Goal: Information Seeking & Learning: Check status

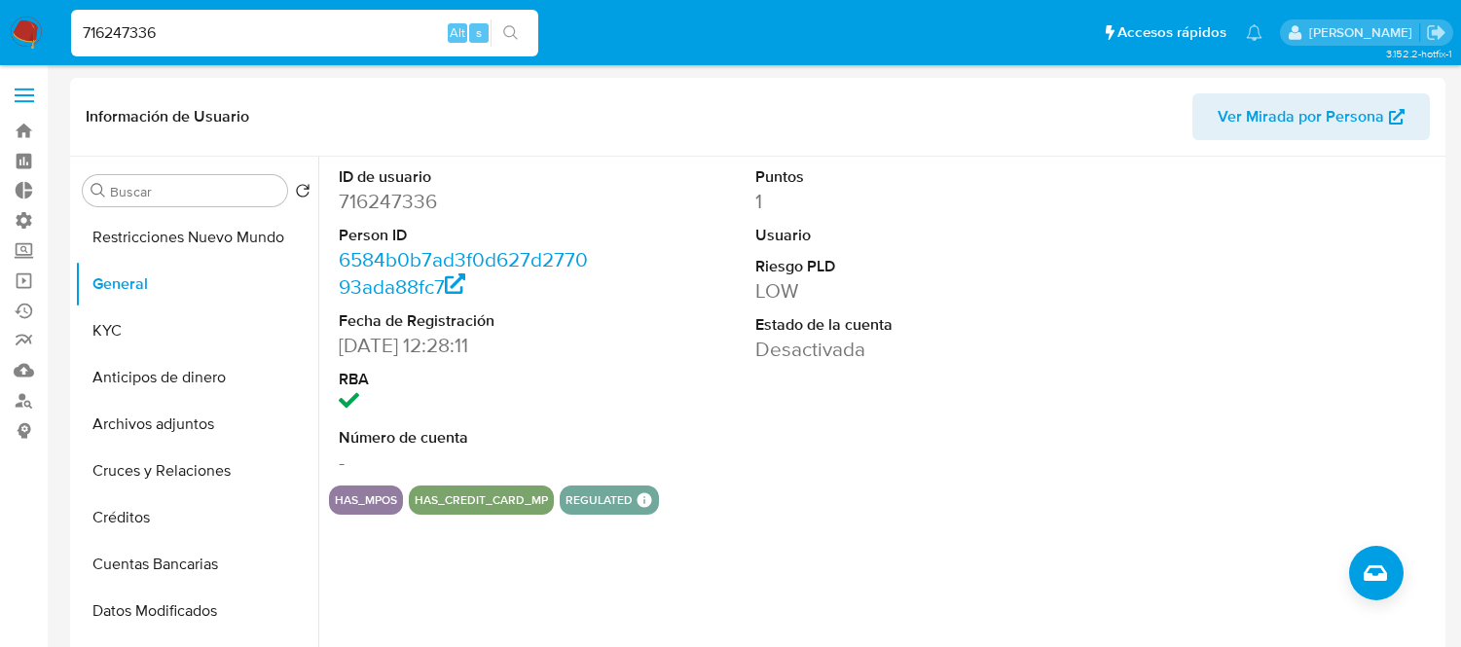
select select "10"
click at [144, 26] on input "716247336" at bounding box center [304, 32] width 467 height 25
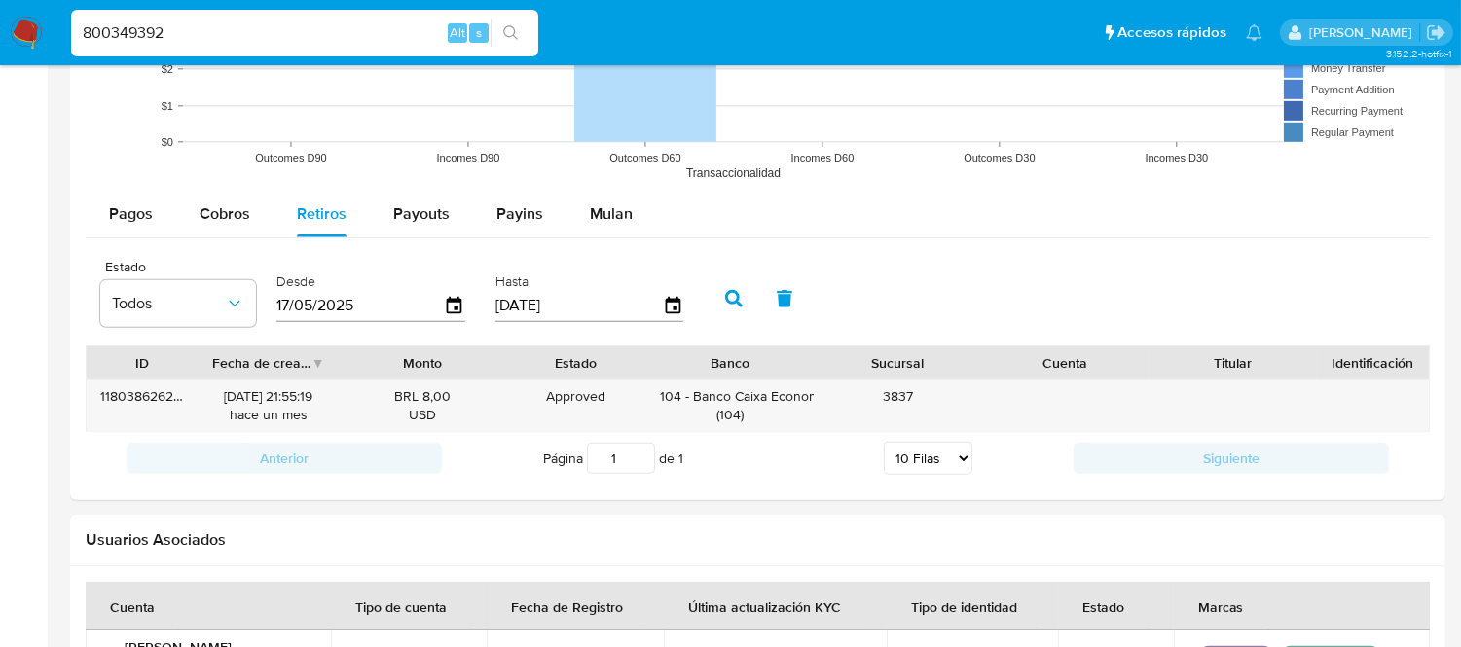
type input "800349392"
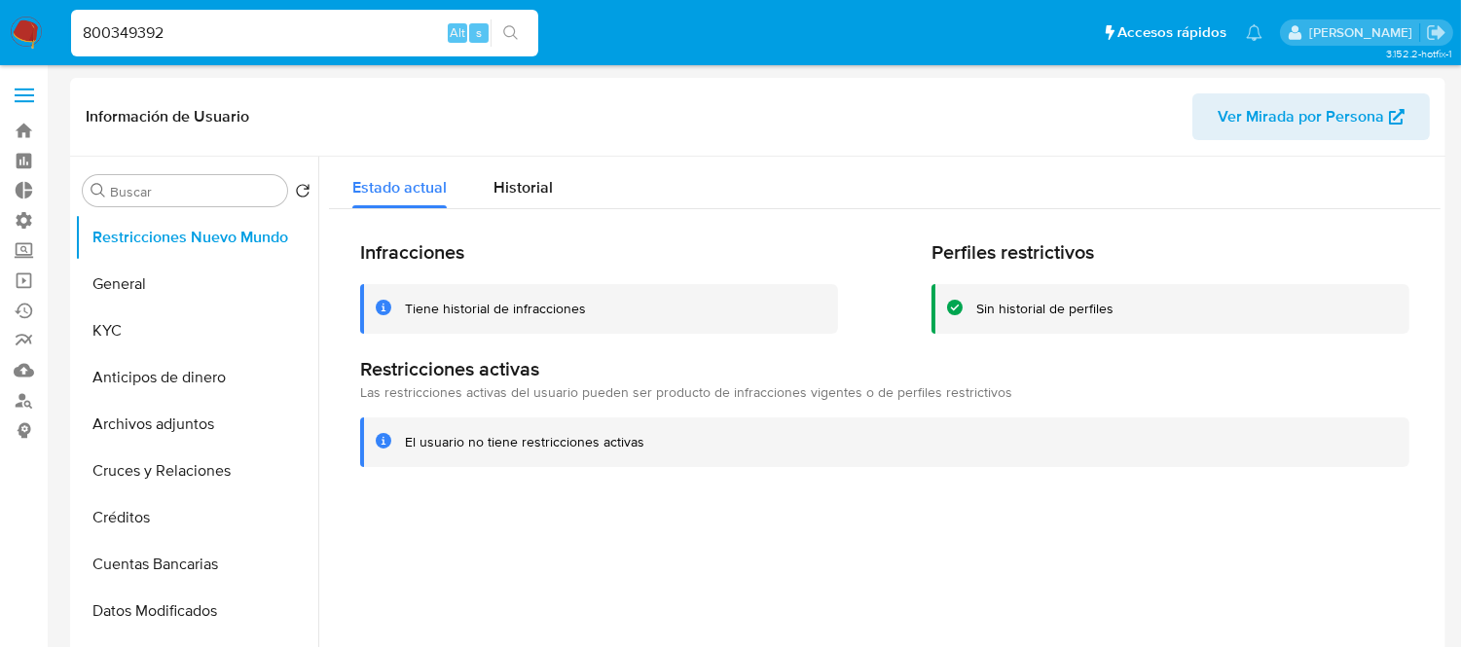
select select "10"
click at [555, 172] on button "Historial" at bounding box center [523, 183] width 106 height 52
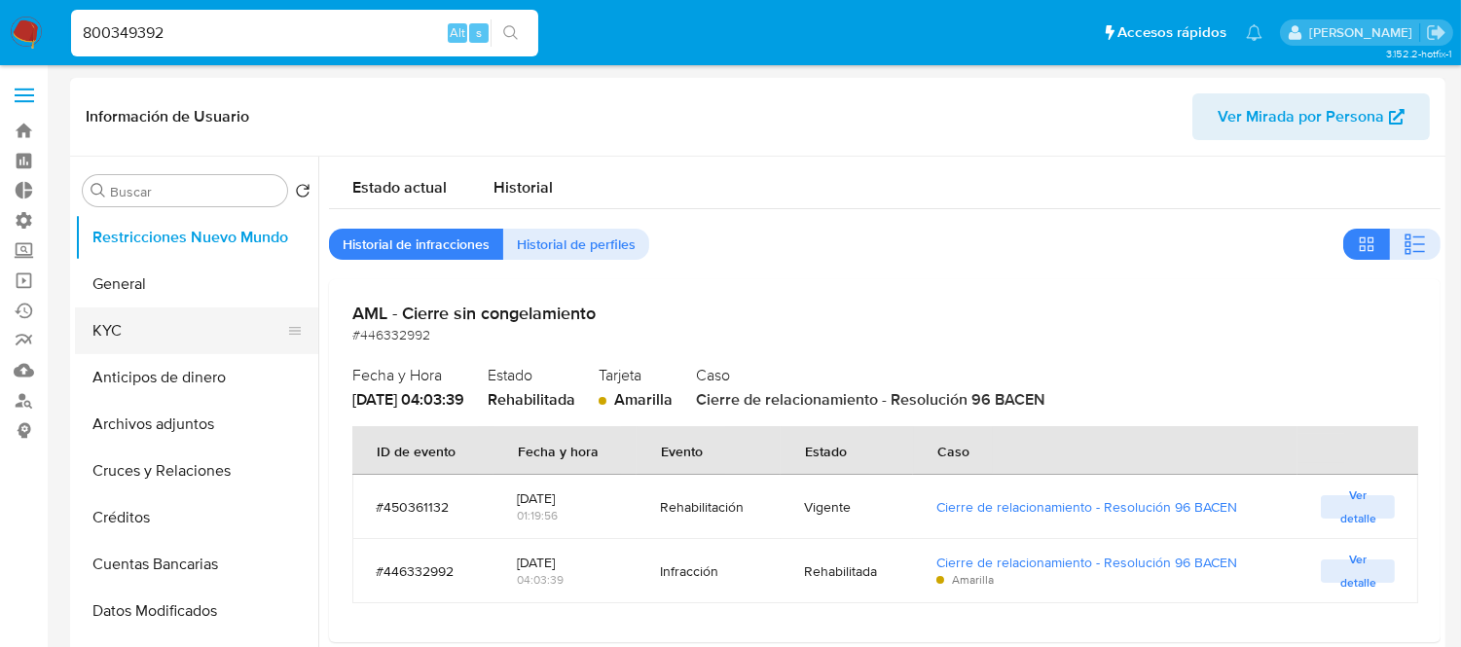
click at [143, 332] on button "KYC" at bounding box center [189, 330] width 228 height 47
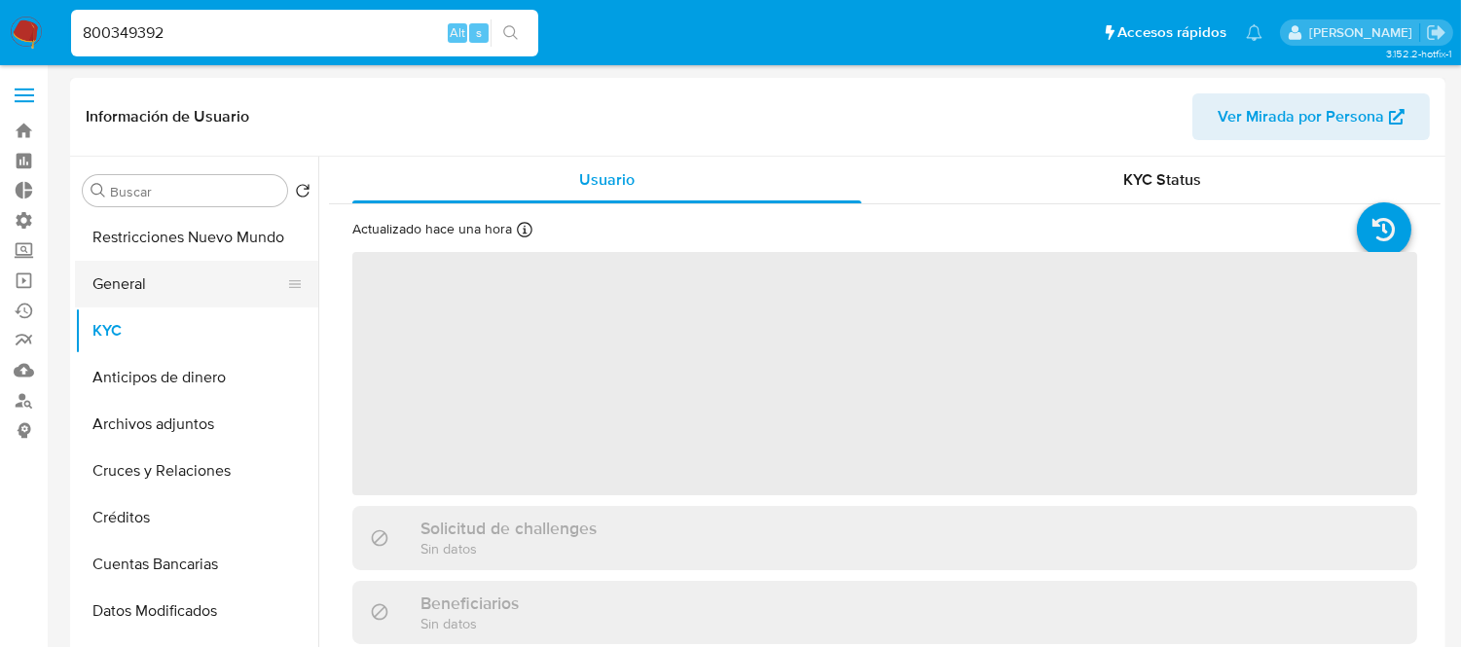
click at [146, 295] on button "General" at bounding box center [189, 284] width 228 height 47
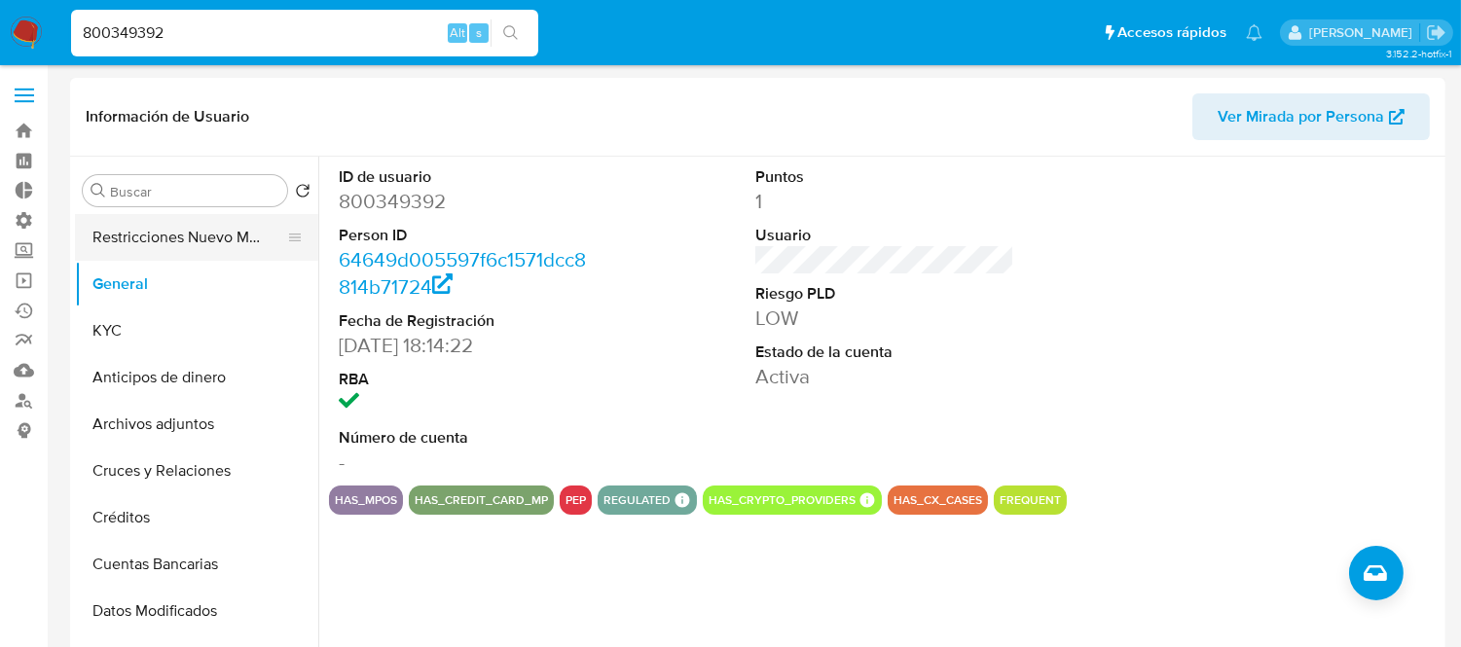
click at [103, 249] on button "Restricciones Nuevo Mundo" at bounding box center [189, 237] width 228 height 47
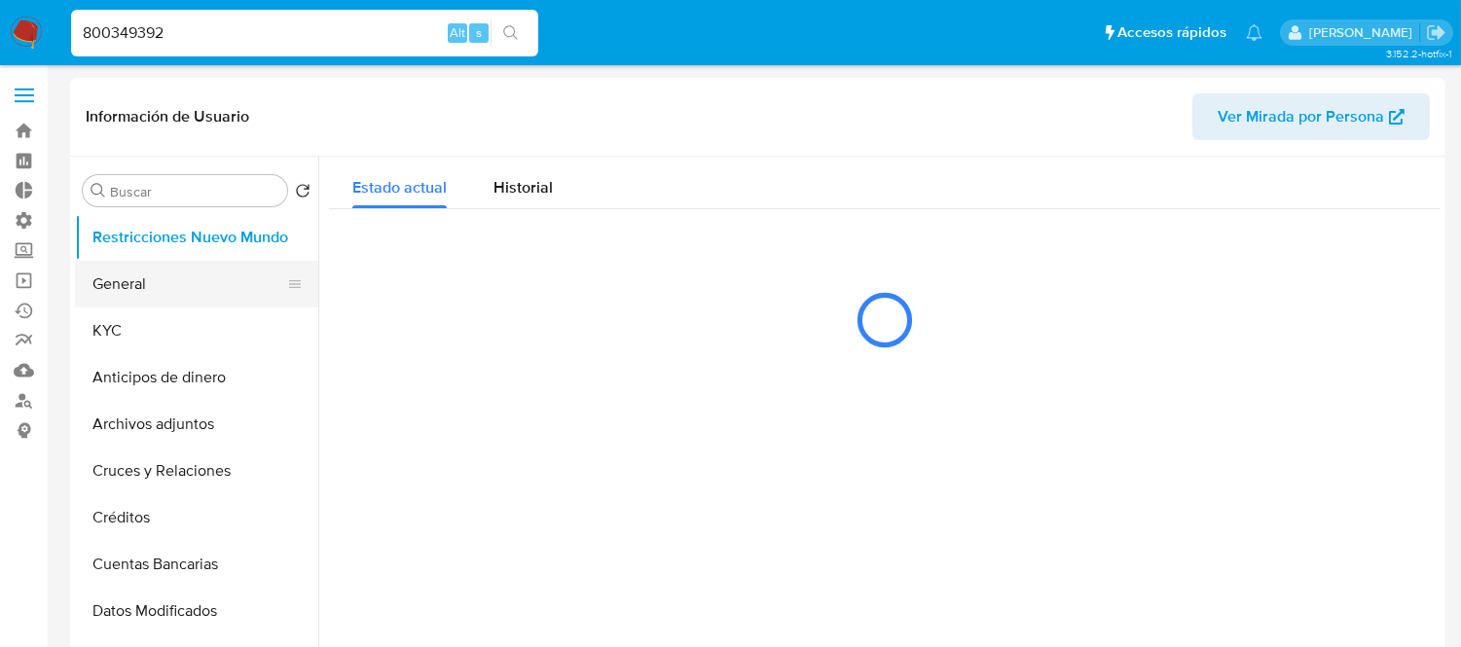
click at [113, 283] on button "General" at bounding box center [189, 284] width 228 height 47
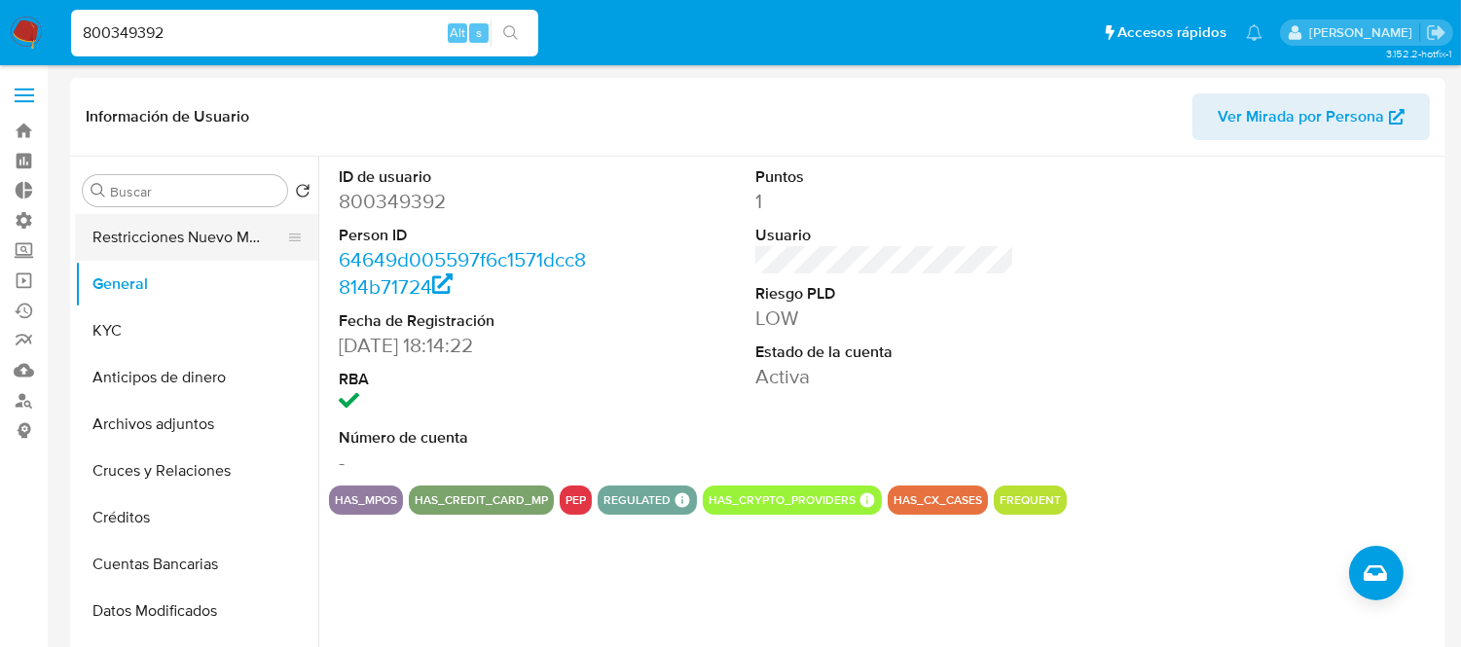
click at [191, 244] on button "Restricciones Nuevo Mundo" at bounding box center [189, 237] width 228 height 47
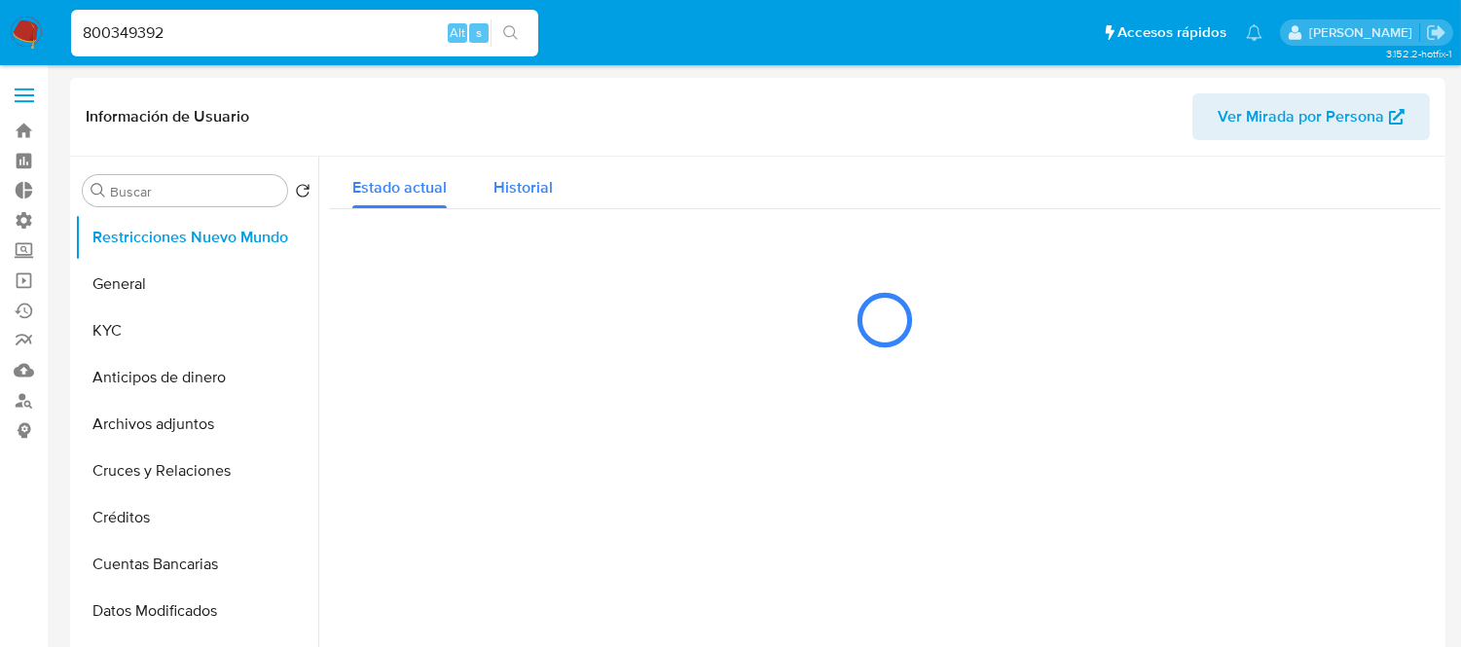
click at [519, 199] on div "Historial" at bounding box center [522, 183] width 59 height 52
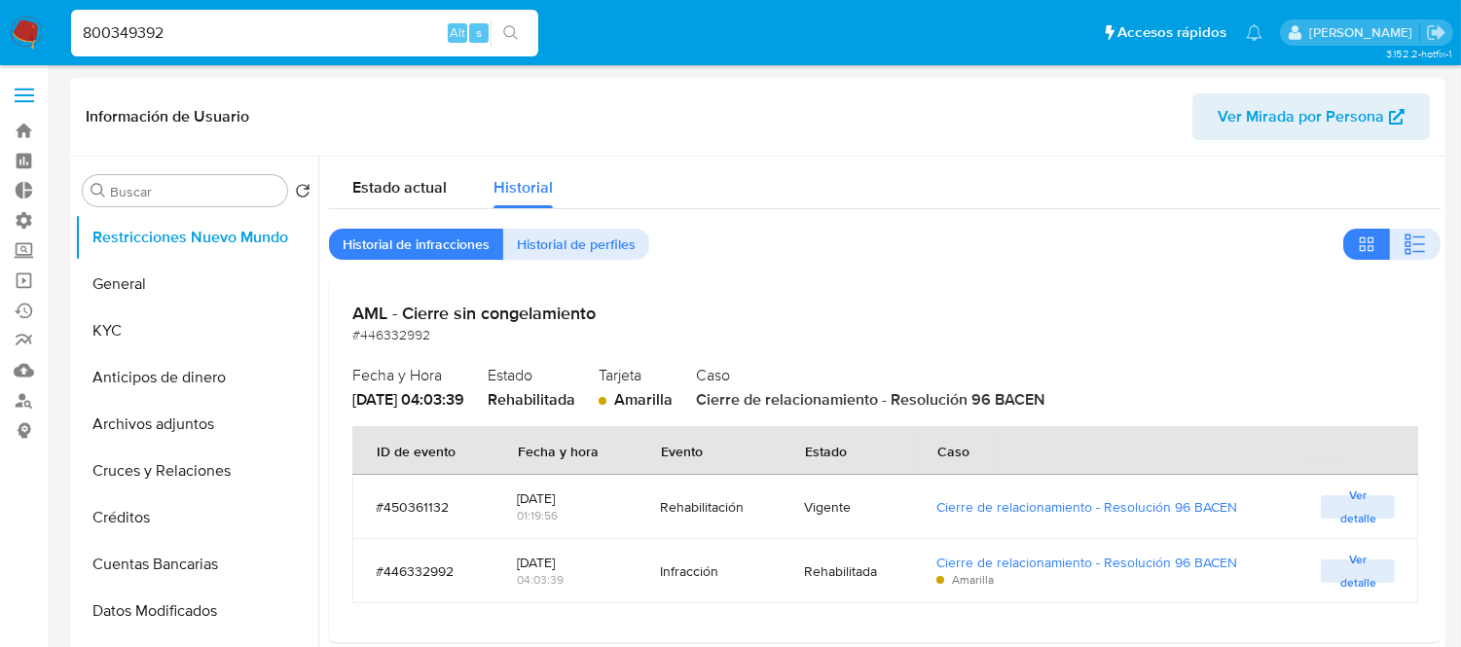
click at [1358, 516] on span "Ver detalle" at bounding box center [1357, 506] width 54 height 19
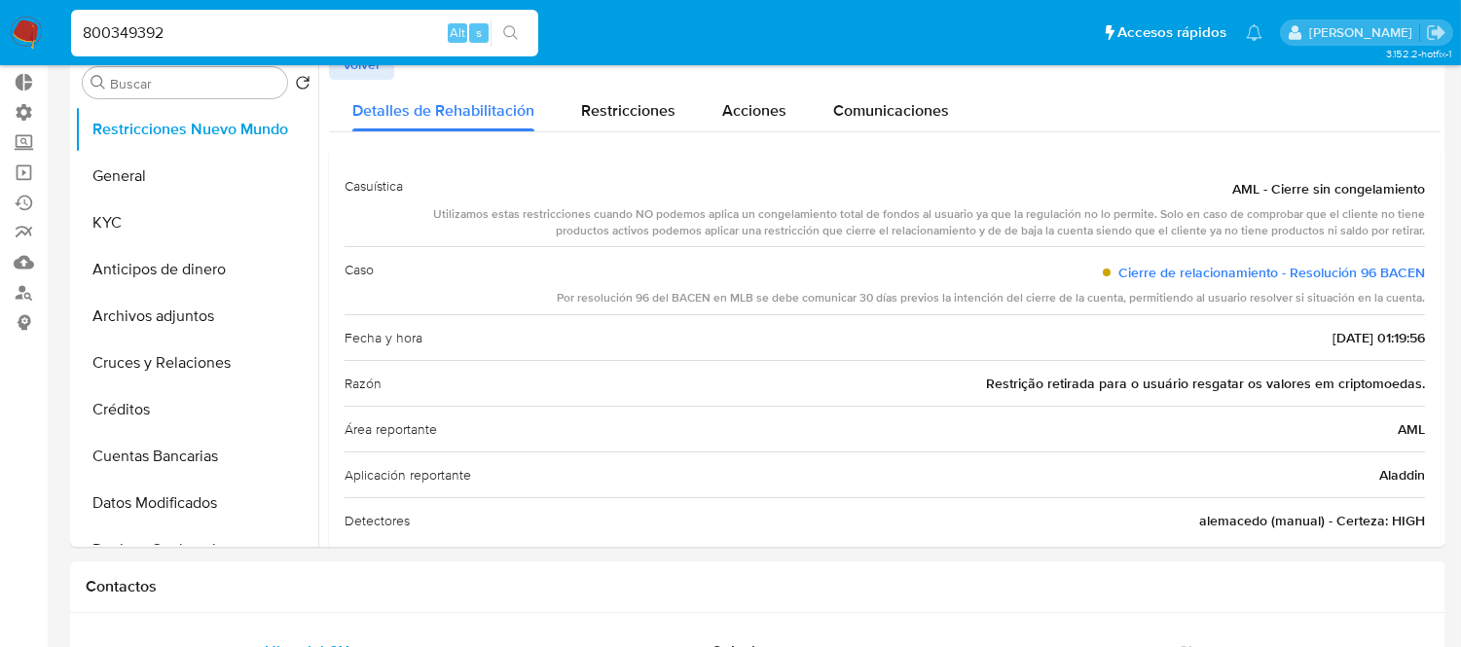
click at [354, 54] on div "800349392 Alt s" at bounding box center [304, 33] width 467 height 47
click at [354, 65] on span "Volver" at bounding box center [362, 64] width 38 height 27
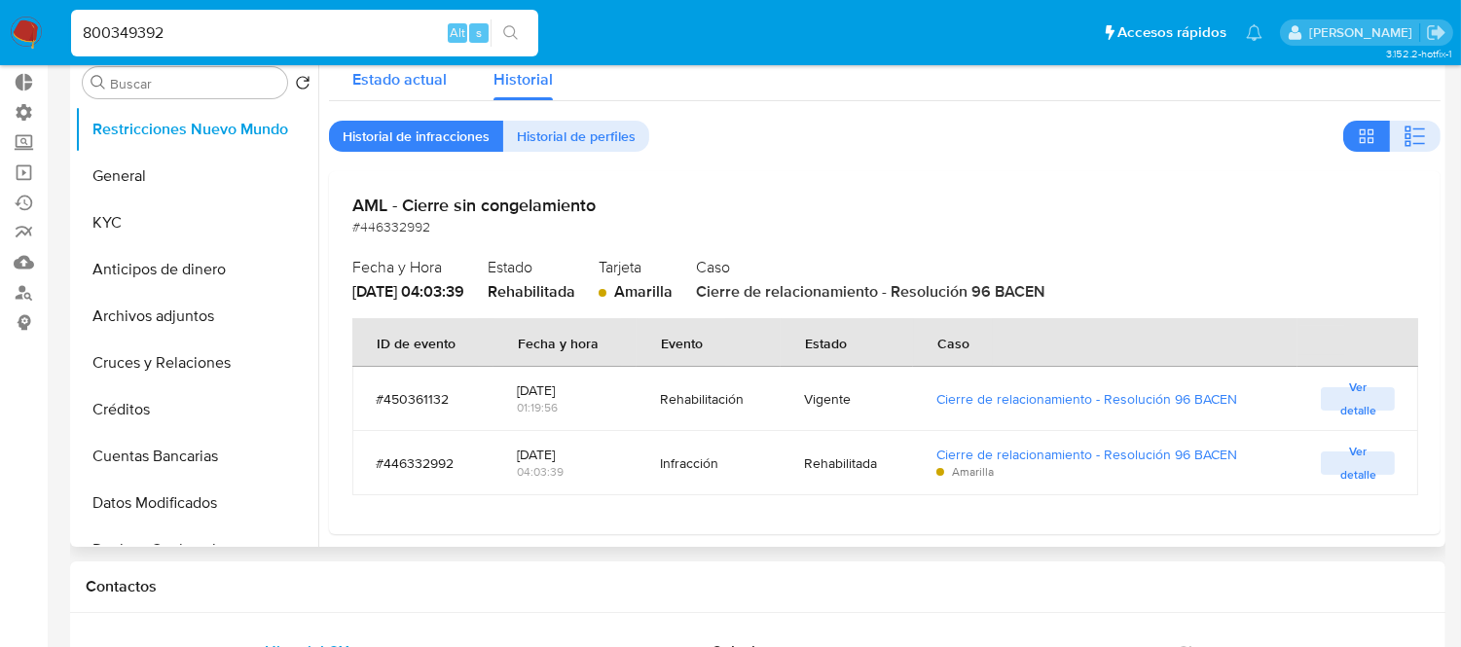
click at [374, 94] on div "Estado actual" at bounding box center [399, 75] width 94 height 52
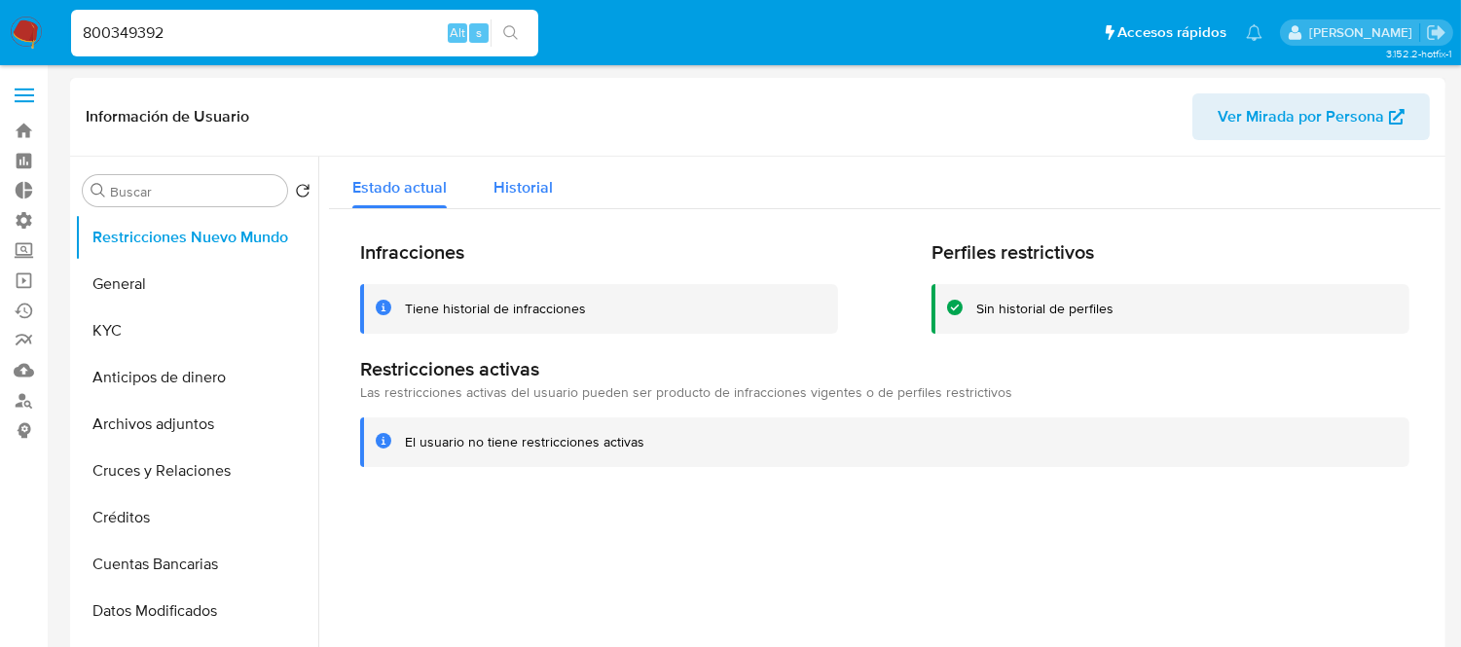
click at [493, 191] on span "Historial" at bounding box center [522, 187] width 59 height 22
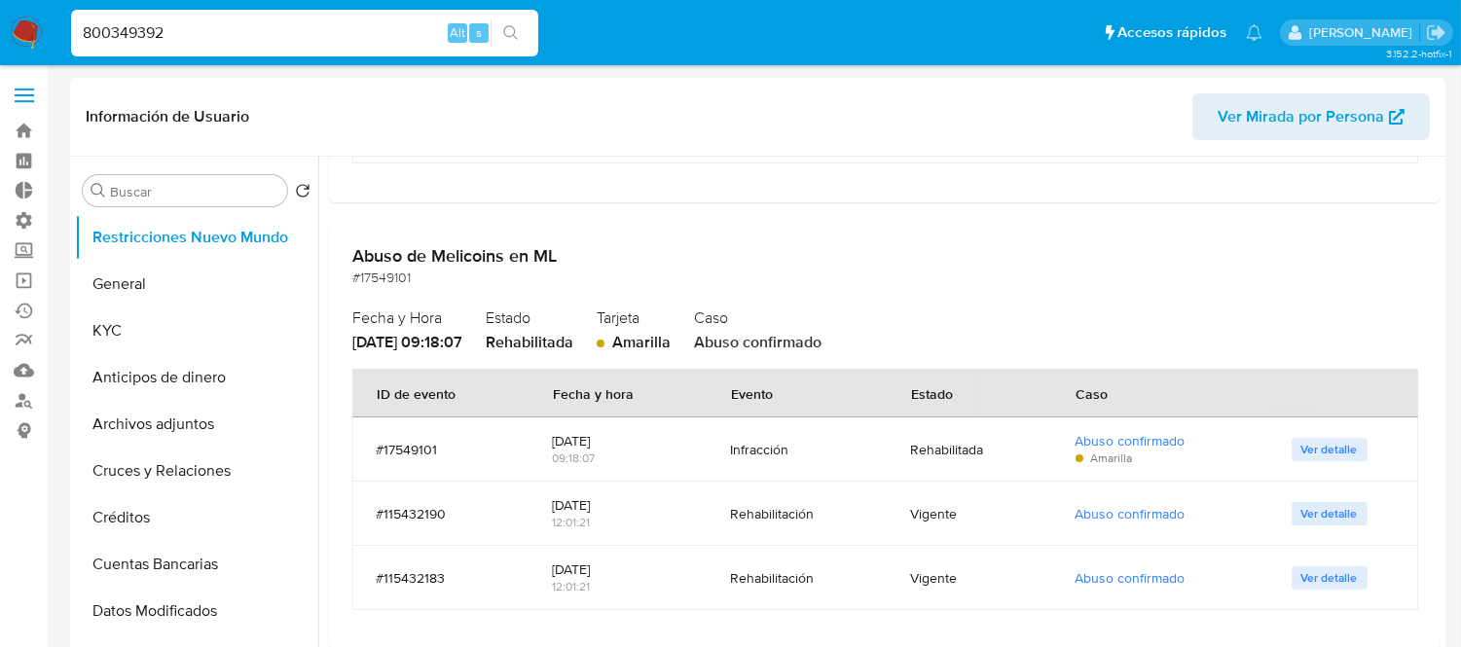
scroll to position [1670, 0]
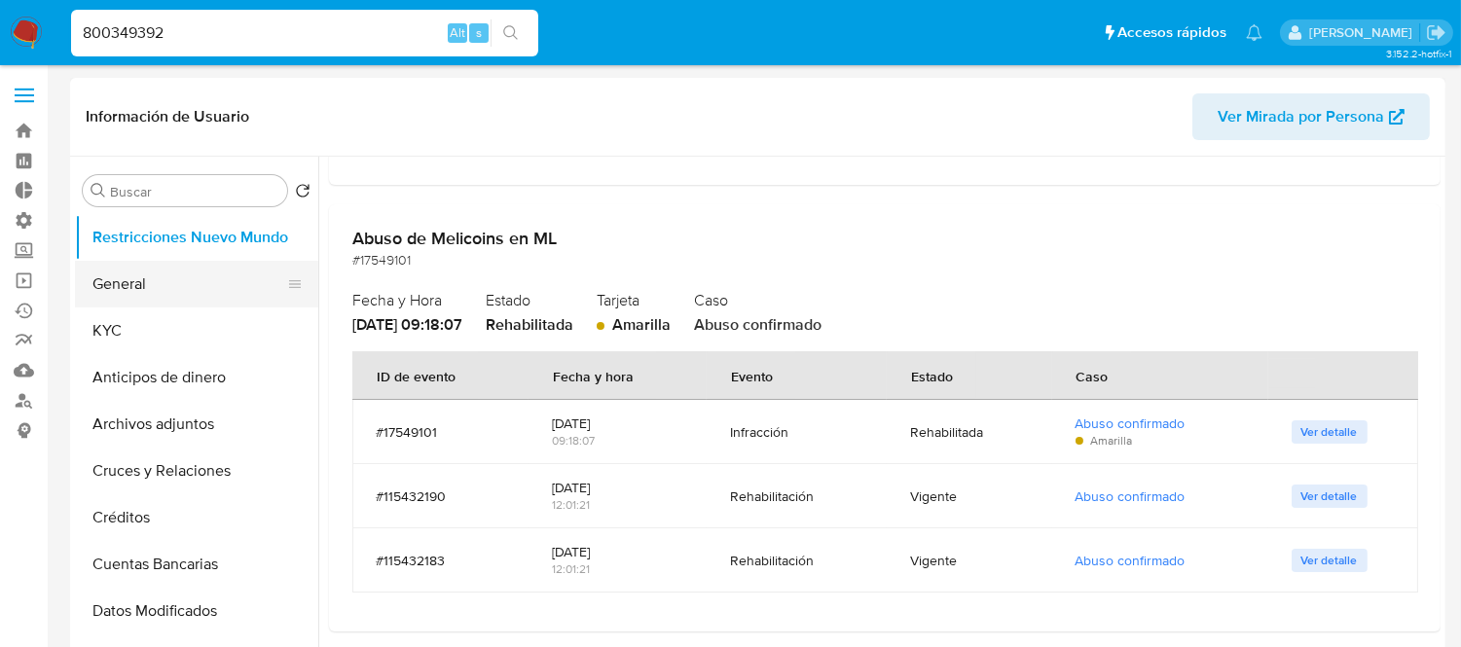
click at [114, 307] on button "General" at bounding box center [189, 284] width 228 height 47
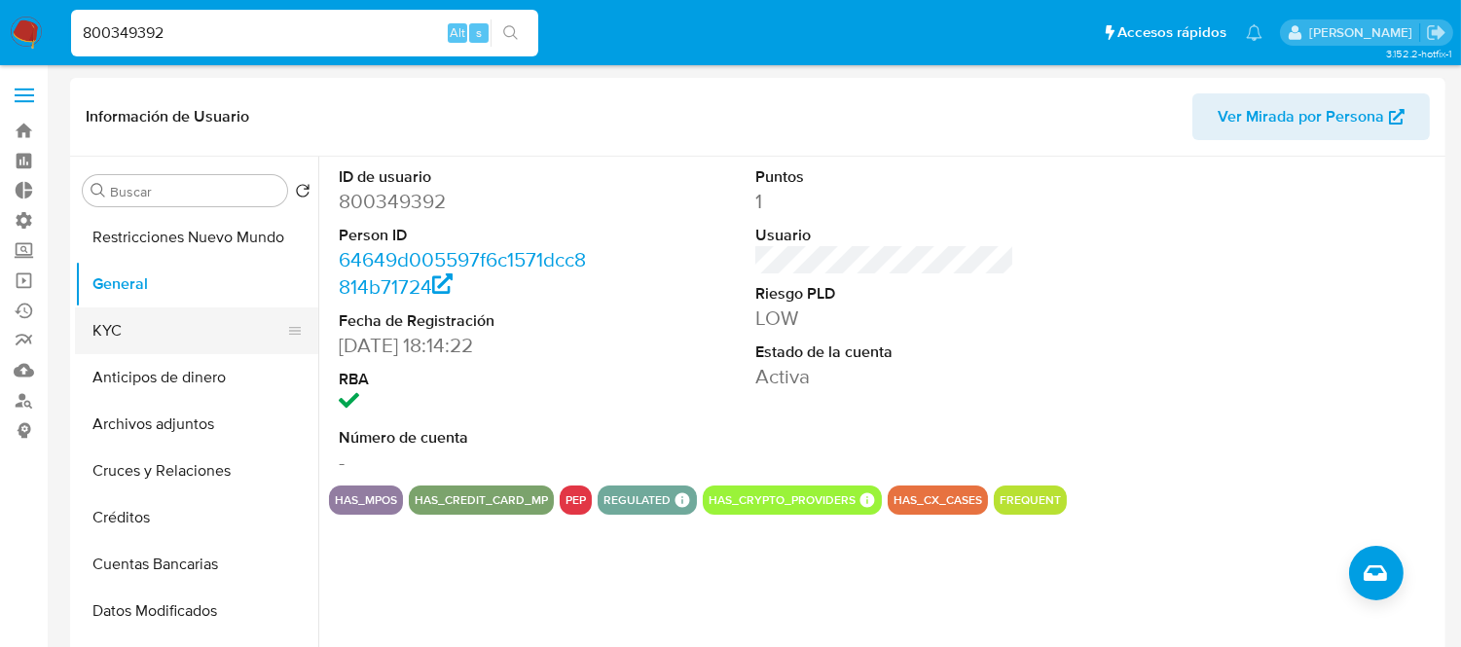
click at [130, 338] on button "KYC" at bounding box center [189, 330] width 228 height 47
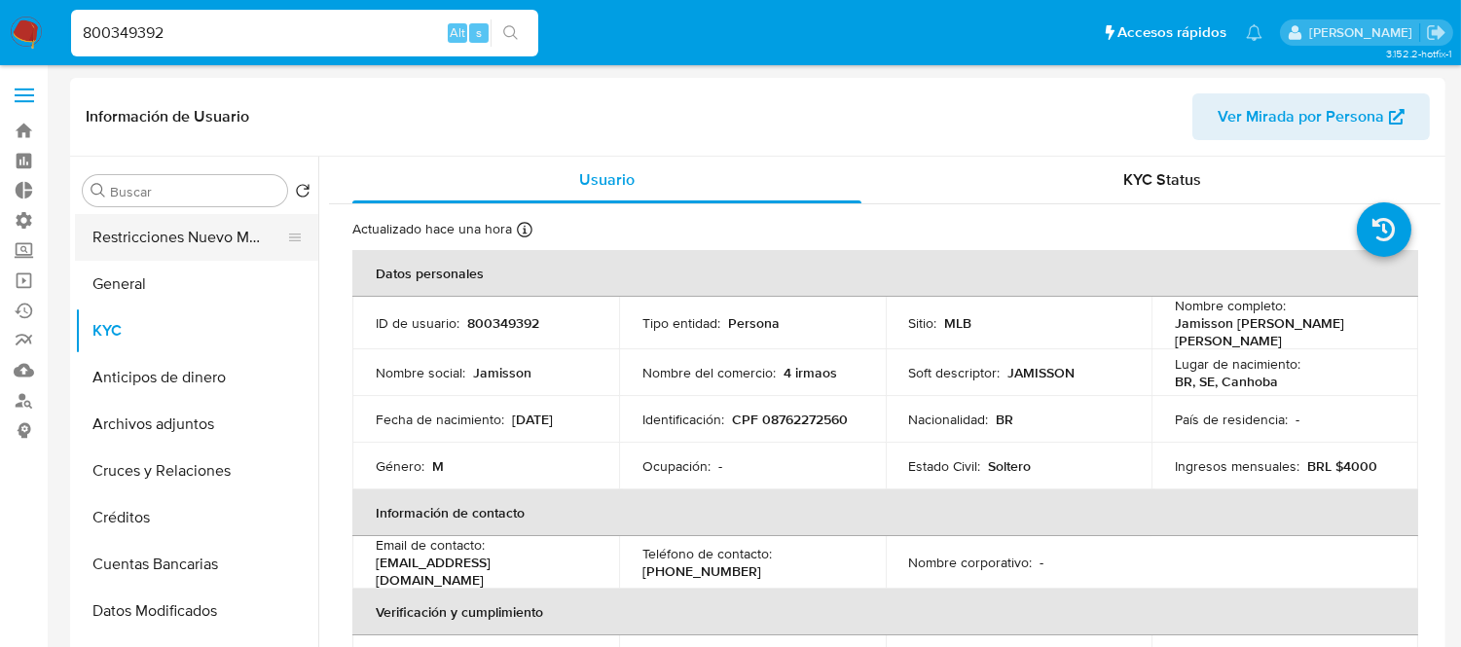
click at [136, 243] on button "Restricciones Nuevo Mundo" at bounding box center [189, 237] width 228 height 47
